Goal: Navigation & Orientation: Understand site structure

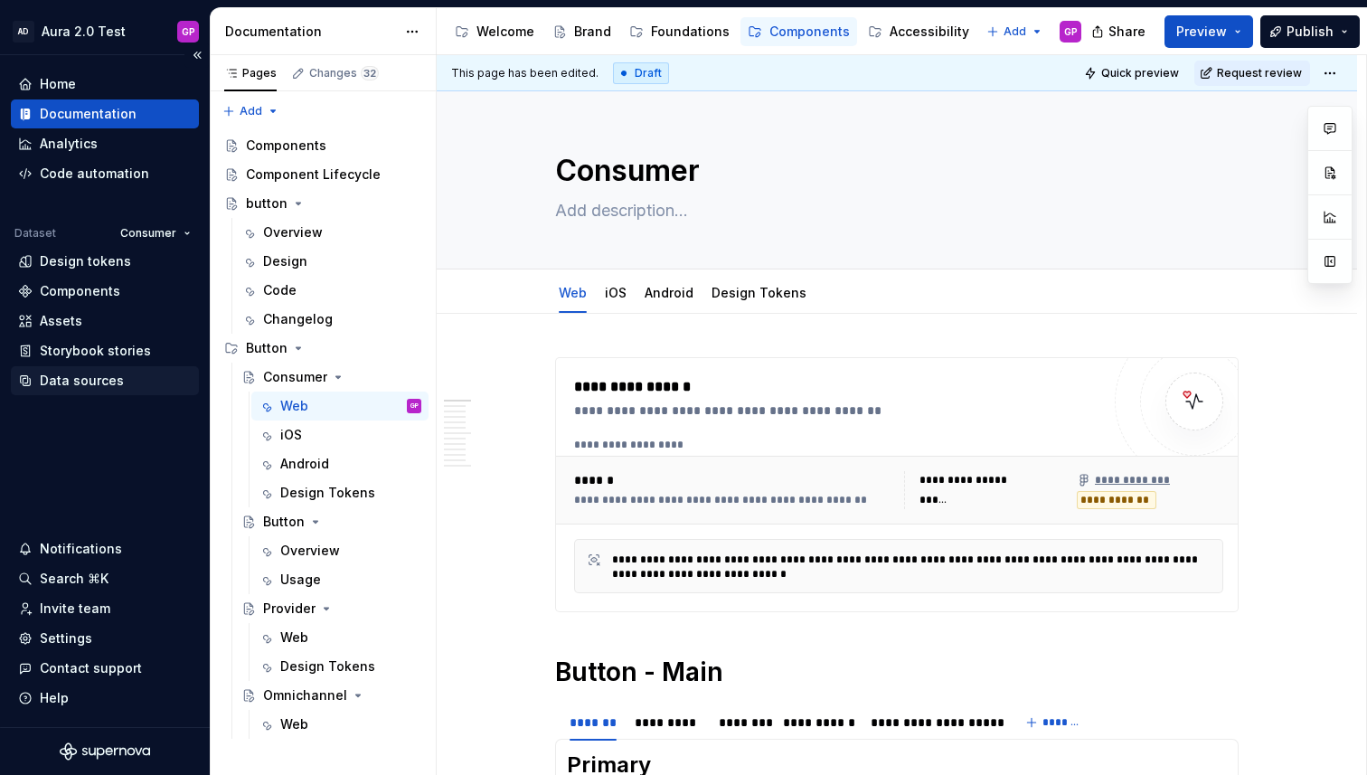
type textarea "*"
click at [83, 379] on div "Data sources" at bounding box center [82, 381] width 84 height 18
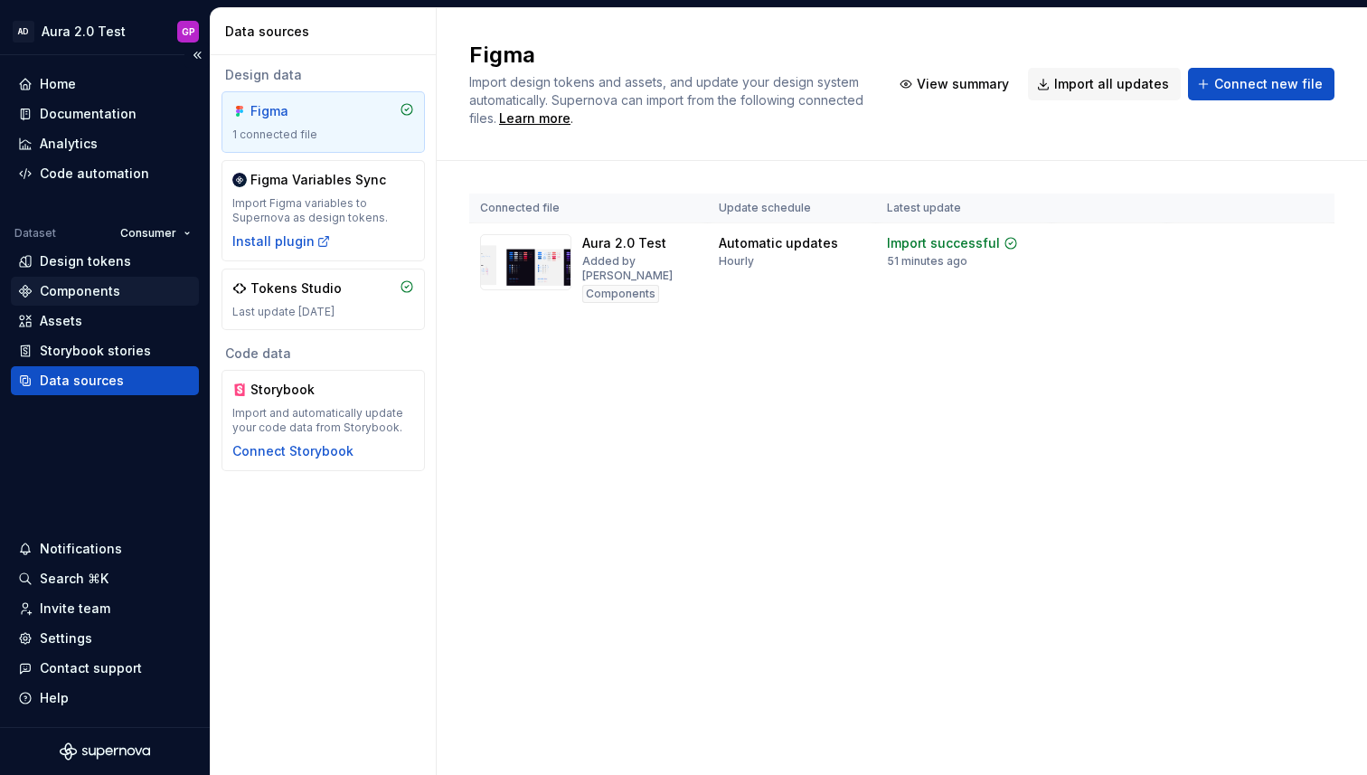
click at [76, 292] on div "Components" at bounding box center [80, 291] width 80 height 18
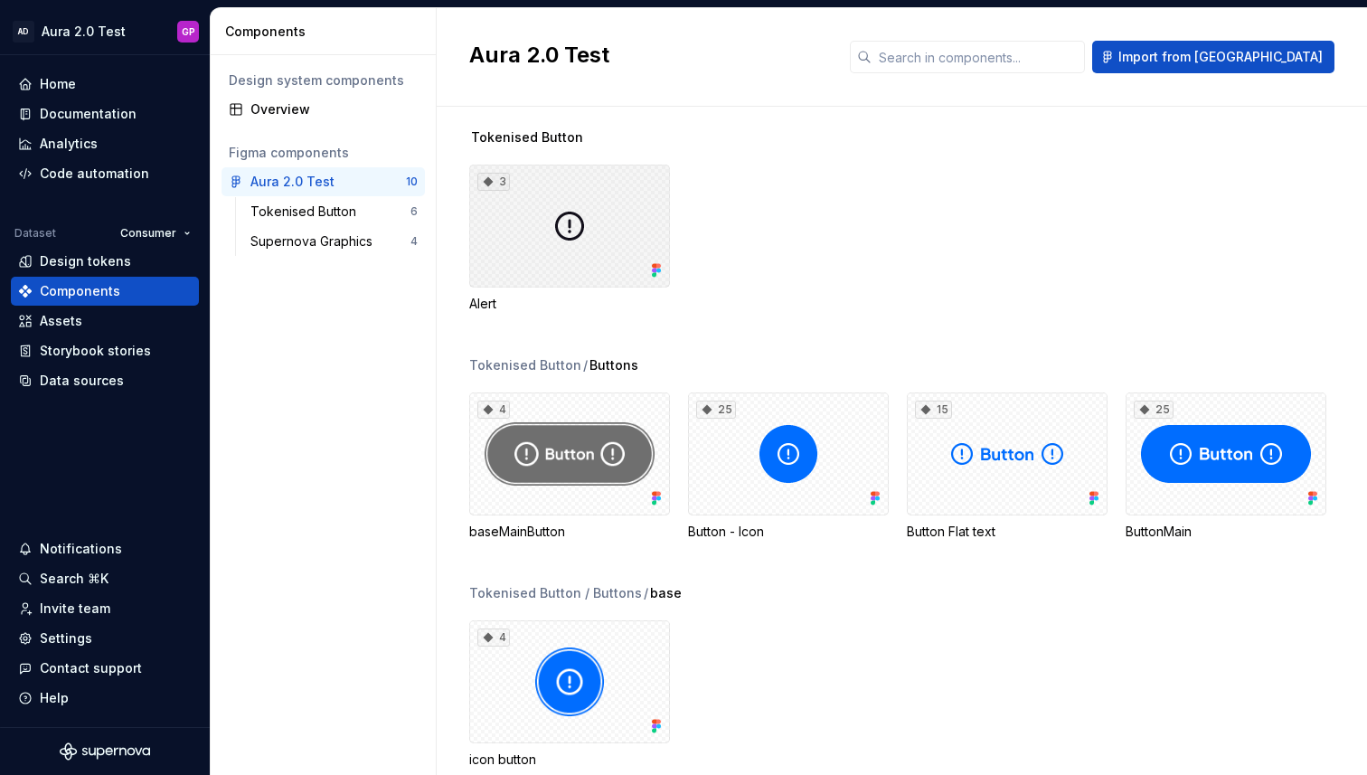
scroll to position [13, 0]
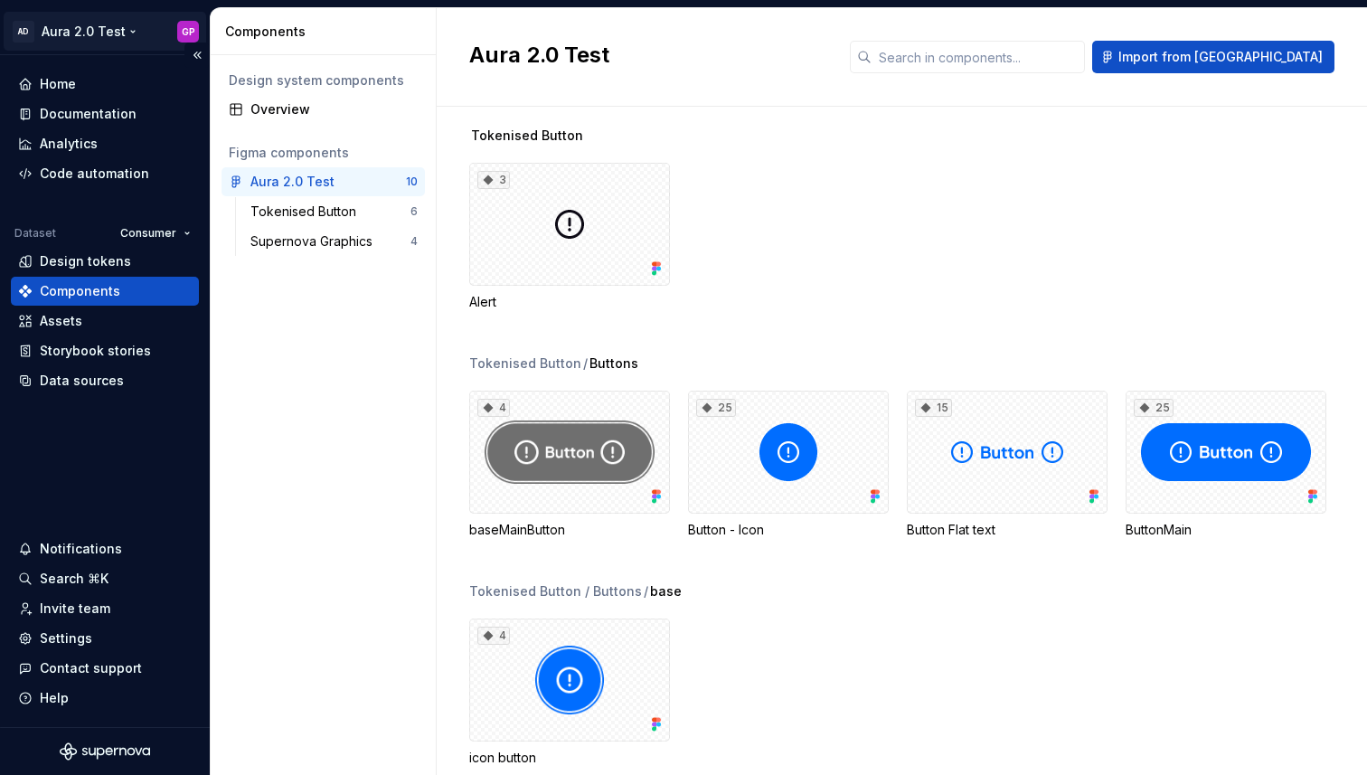
click at [124, 30] on html "AD Aura 2.0 Test GP Home Documentation Analytics Code automation Dataset Consum…" at bounding box center [683, 387] width 1367 height 775
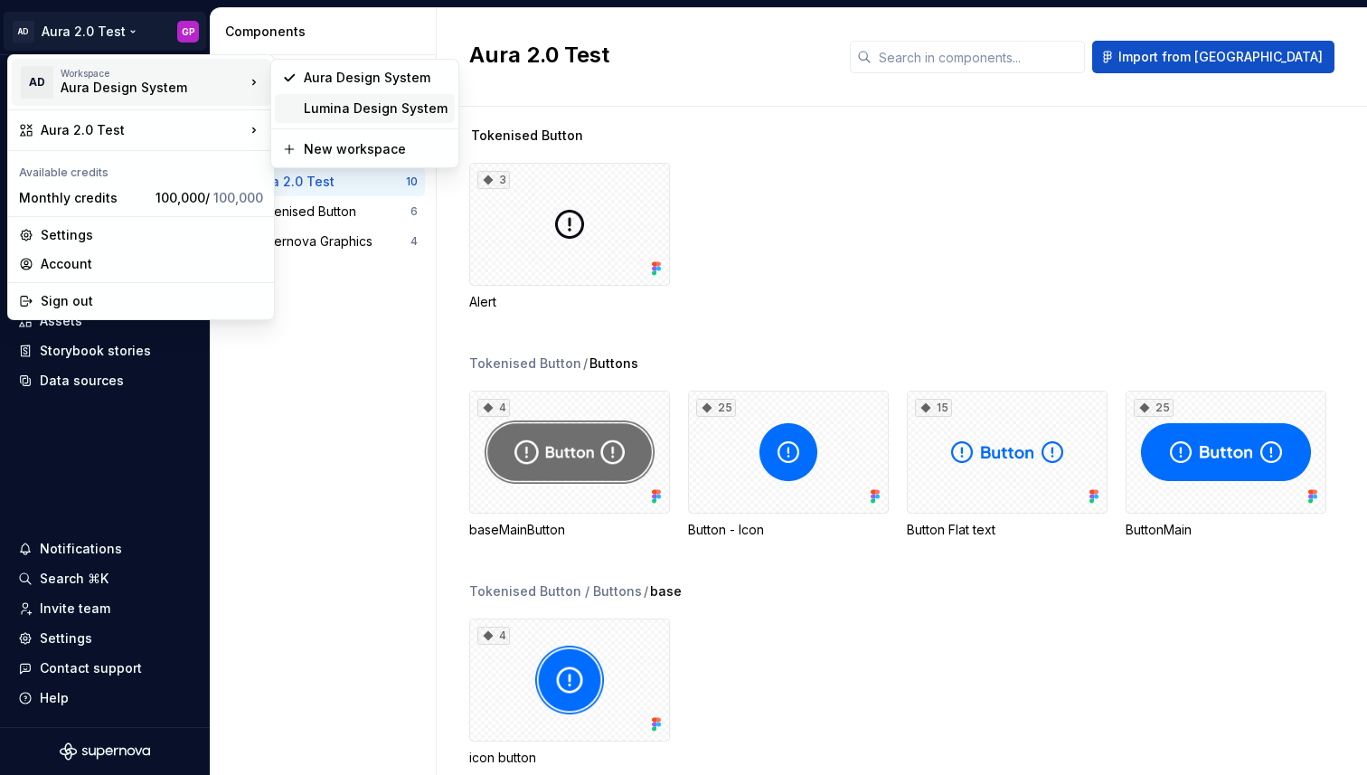
click at [335, 108] on div "Lumina Design System" at bounding box center [376, 108] width 144 height 18
